Goal: Communication & Community: Answer question/provide support

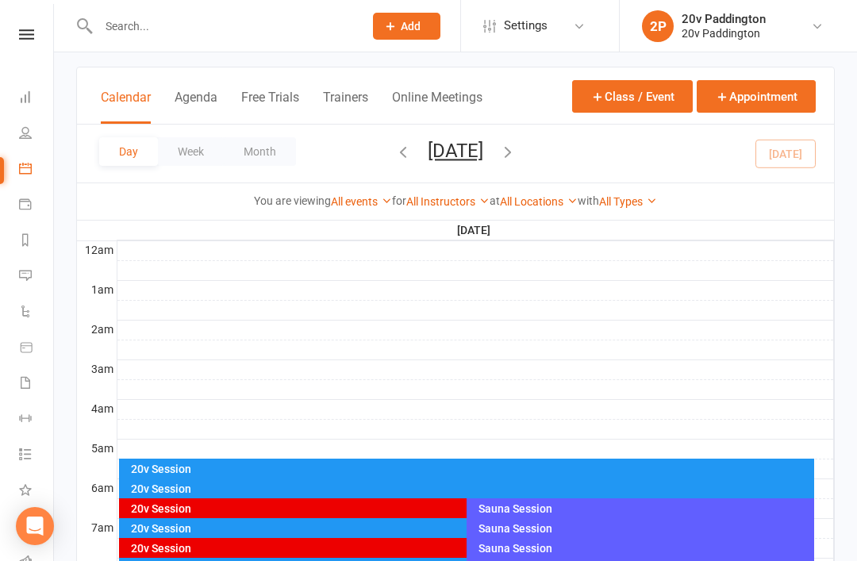
click at [209, 109] on button "Agenda" at bounding box center [196, 107] width 43 height 34
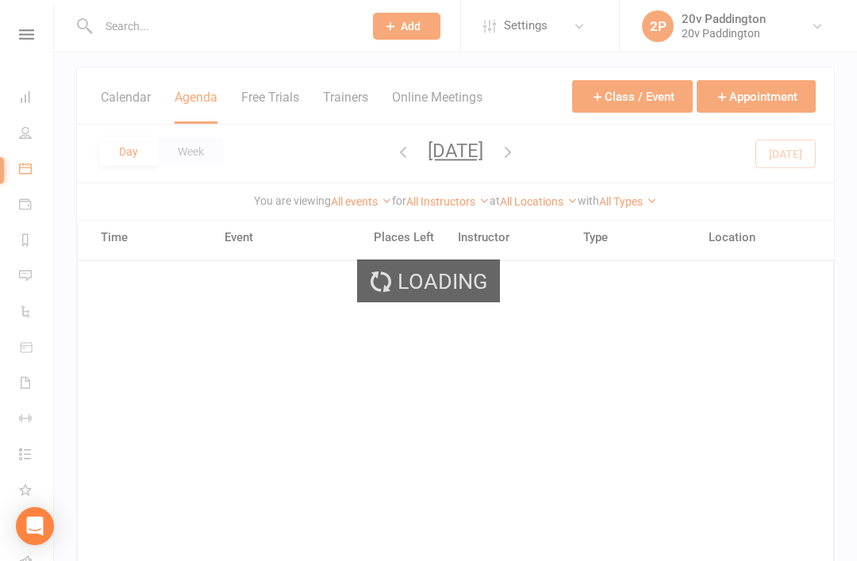
click at [724, 1] on div "Loading" at bounding box center [428, 280] width 857 height 561
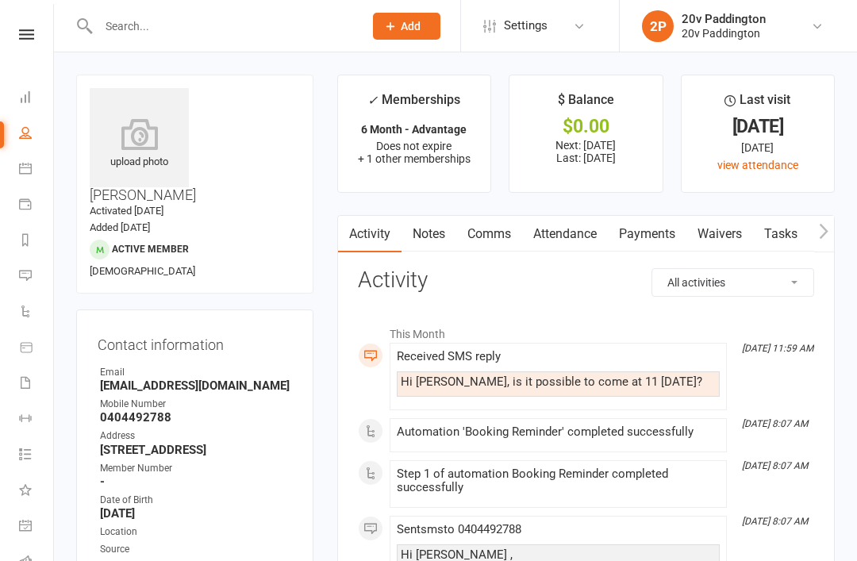
click at [36, 287] on link "Messages 9" at bounding box center [37, 277] width 36 height 36
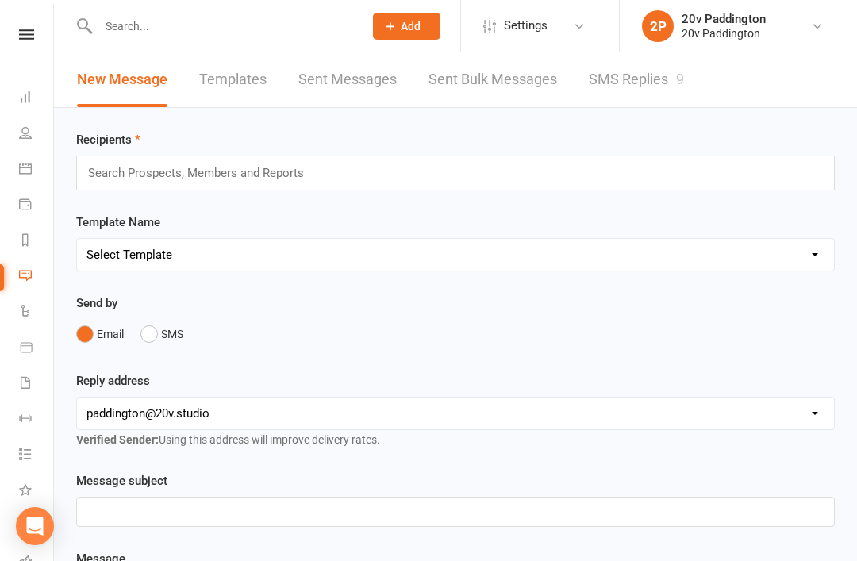
click at [634, 85] on link "SMS Replies 9" at bounding box center [636, 79] width 95 height 55
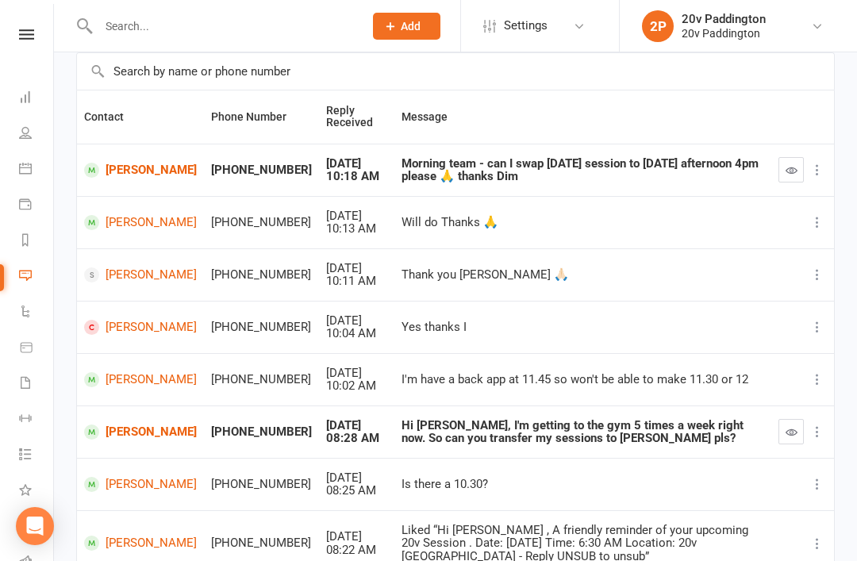
click at [123, 429] on link "[PERSON_NAME]" at bounding box center [140, 431] width 113 height 15
